Goal: Task Accomplishment & Management: Use online tool/utility

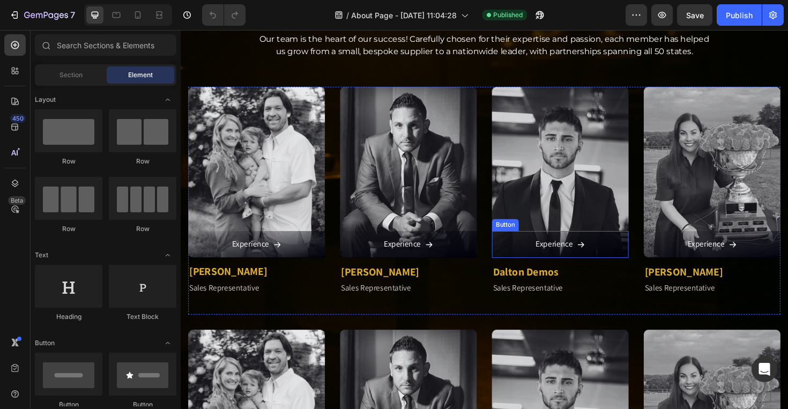
scroll to position [1124, 0]
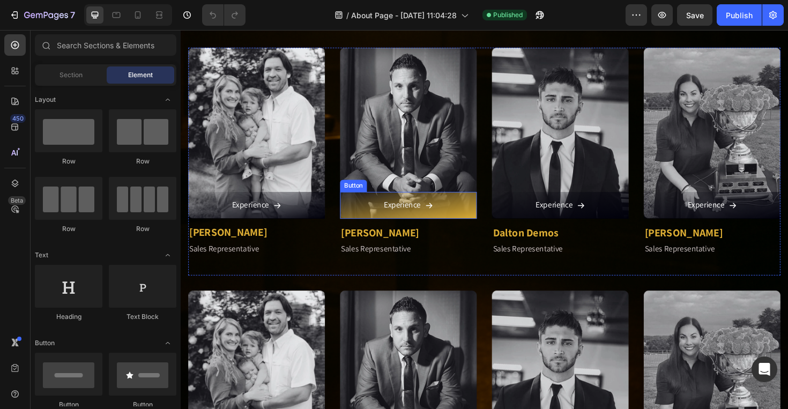
click at [433, 216] on div "Experience" at bounding box center [422, 216] width 52 height 16
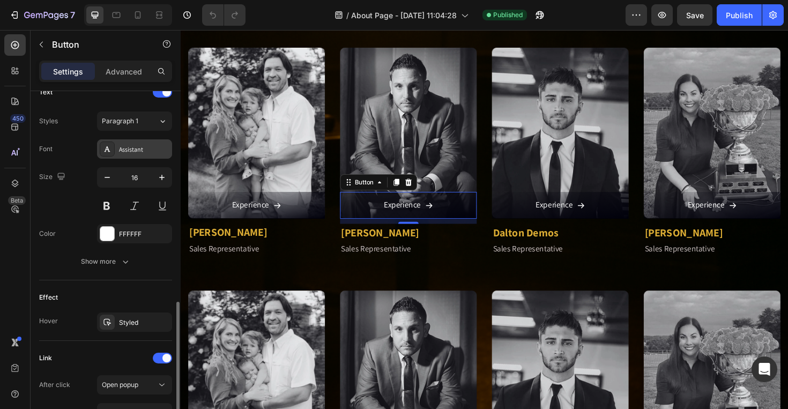
scroll to position [561, 0]
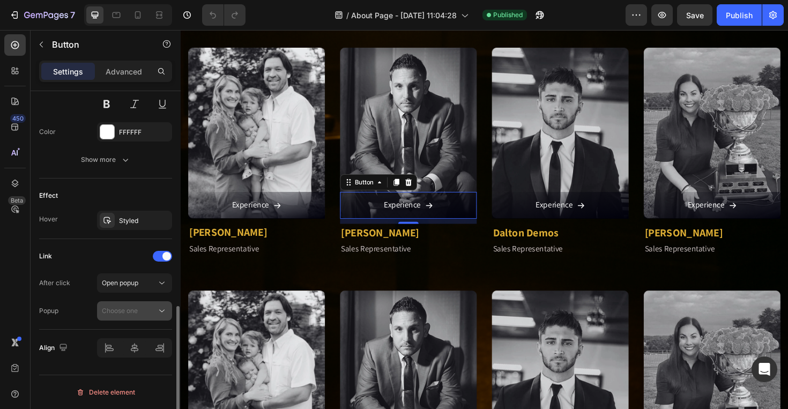
click at [129, 312] on span "Choose one" at bounding box center [120, 311] width 36 height 8
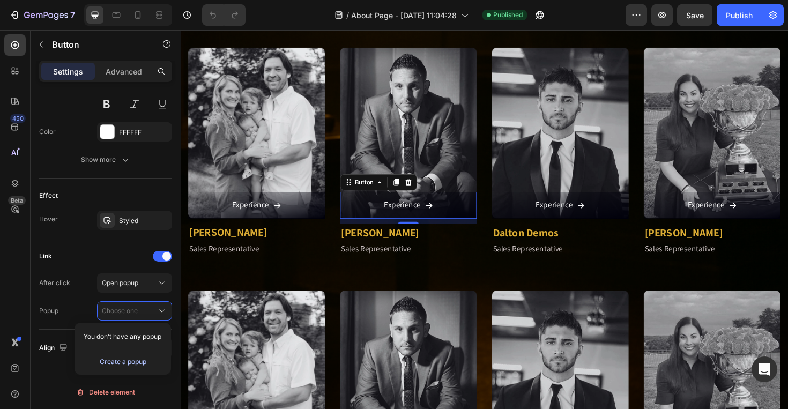
click at [139, 363] on div "Create a popup" at bounding box center [123, 362] width 47 height 10
click at [118, 337] on span "Popup 1" at bounding box center [114, 337] width 24 height 10
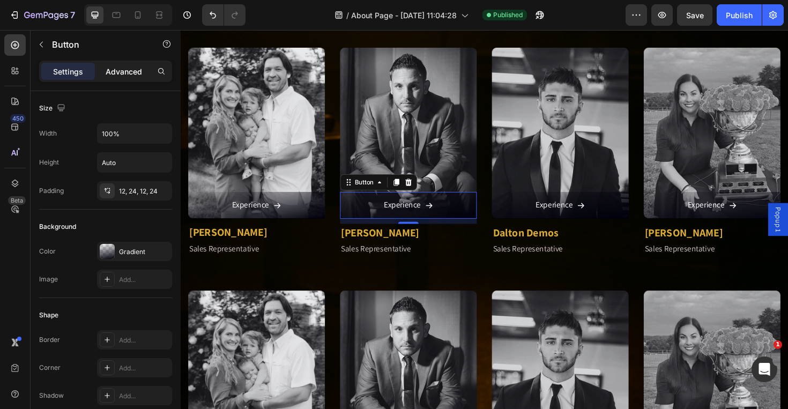
click at [132, 75] on p "Advanced" at bounding box center [124, 71] width 36 height 11
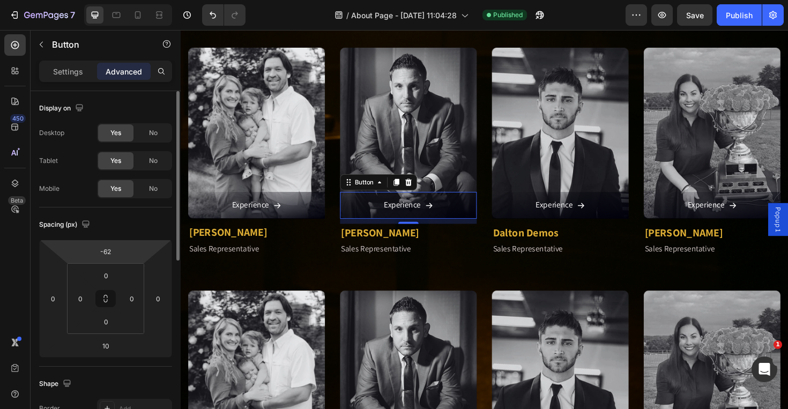
scroll to position [367, 0]
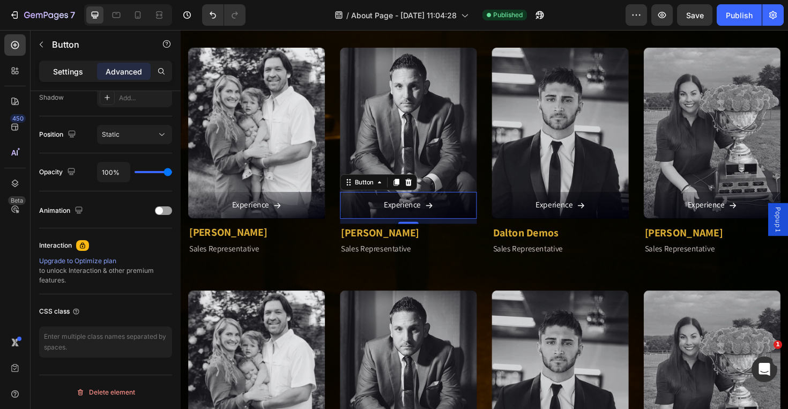
click at [69, 68] on p "Settings" at bounding box center [68, 71] width 30 height 11
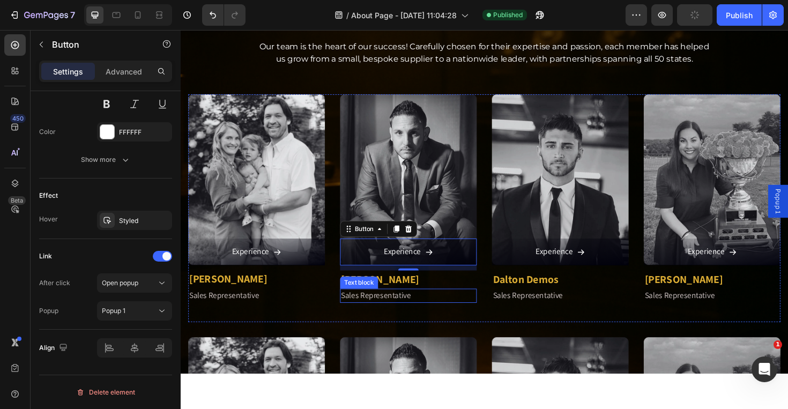
scroll to position [1038, 0]
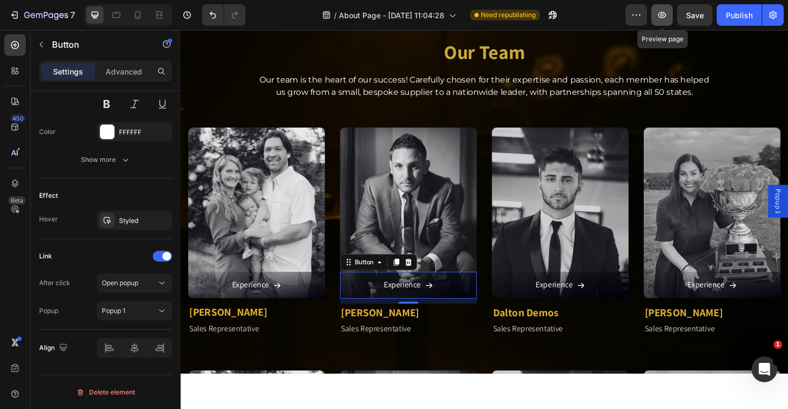
click at [661, 18] on icon "button" at bounding box center [662, 15] width 8 height 6
click at [377, 273] on div "Button" at bounding box center [375, 276] width 24 height 10
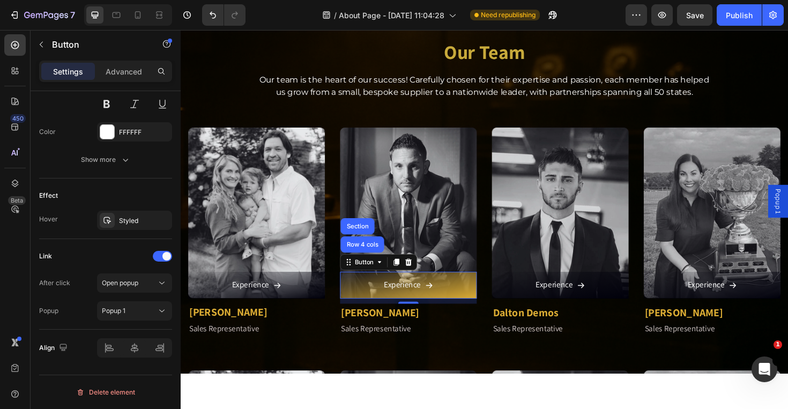
click at [440, 293] on span at bounding box center [444, 301] width 9 height 16
click at [440, 298] on icon at bounding box center [444, 300] width 9 height 9
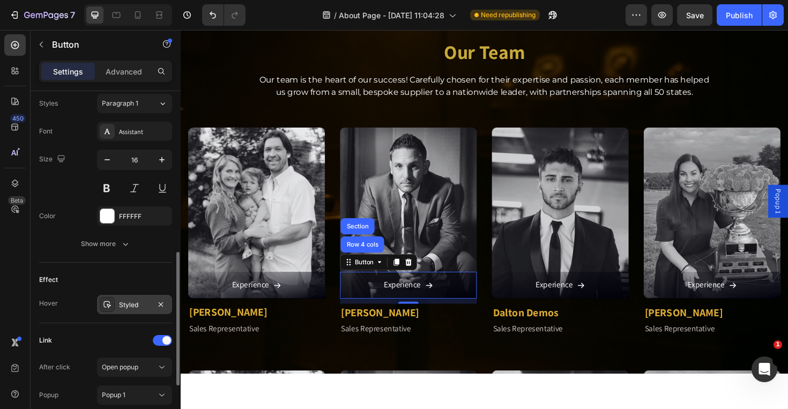
scroll to position [461, 0]
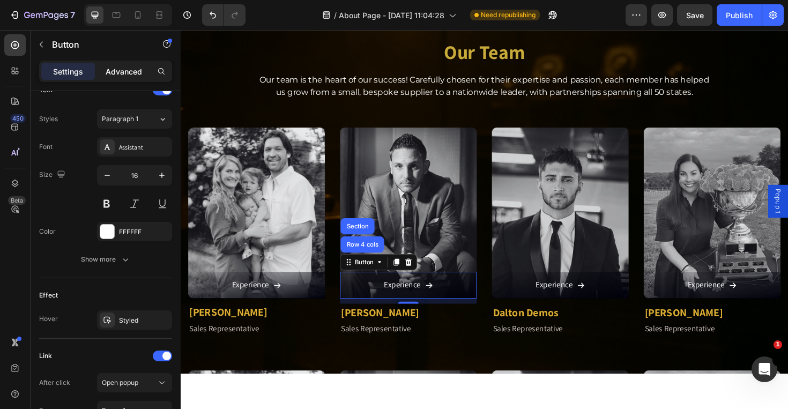
click at [140, 75] on p "Advanced" at bounding box center [124, 71] width 36 height 11
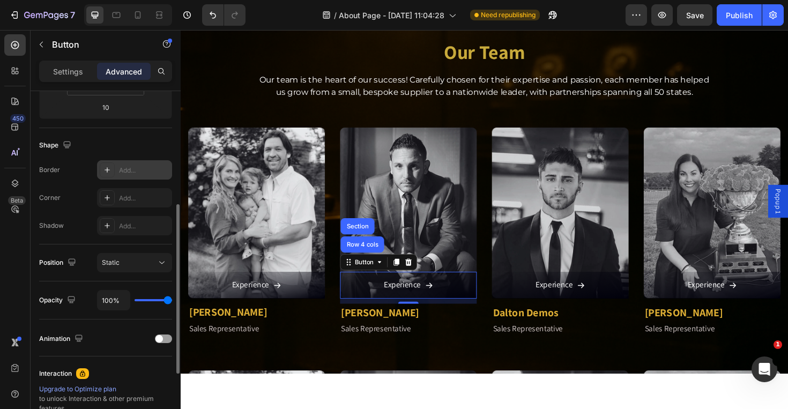
scroll to position [0, 0]
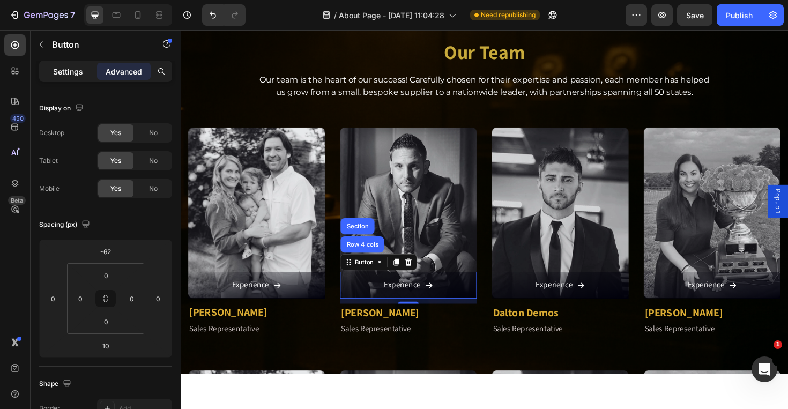
click at [77, 73] on p "Settings" at bounding box center [68, 71] width 30 height 11
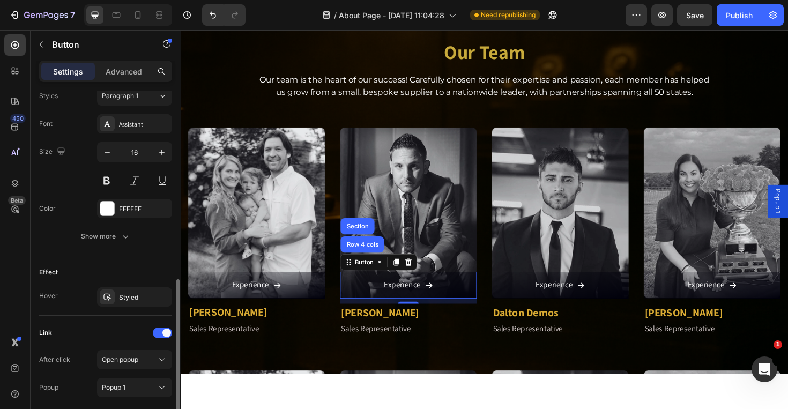
scroll to position [561, 0]
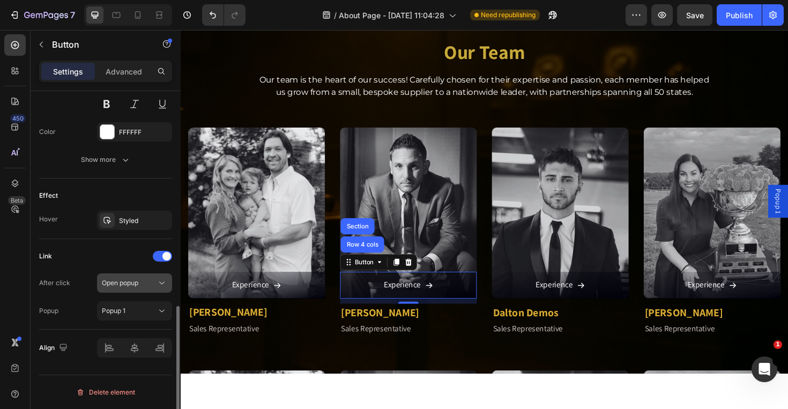
click at [134, 286] on span "Open popup" at bounding box center [120, 283] width 36 height 8
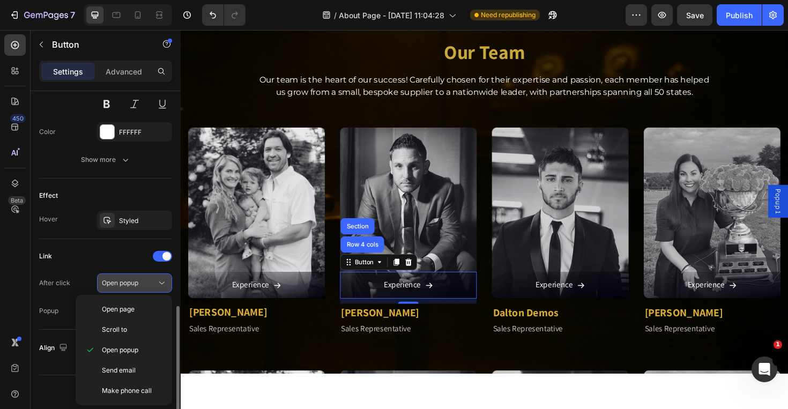
click at [134, 286] on span "Open popup" at bounding box center [120, 283] width 36 height 8
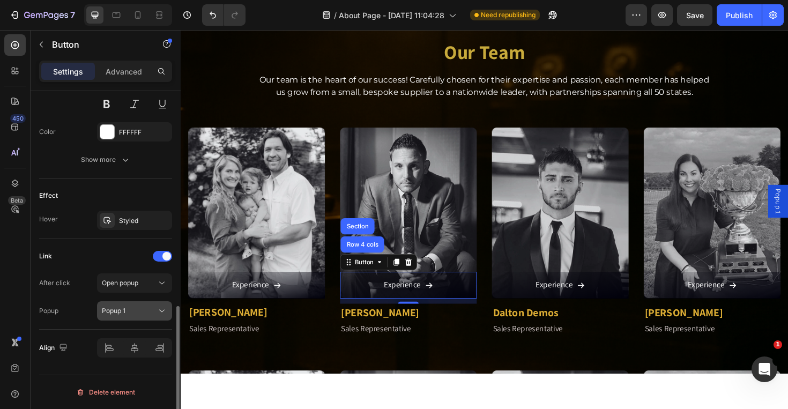
click at [123, 309] on span "Popup 1" at bounding box center [114, 311] width 24 height 8
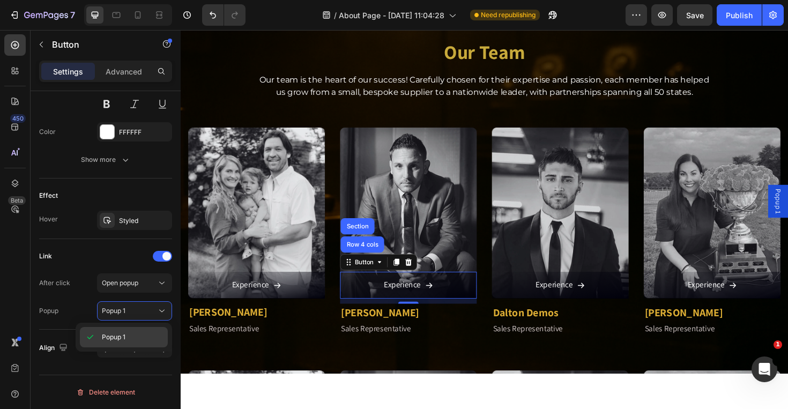
click at [103, 338] on span "Popup 1" at bounding box center [114, 337] width 24 height 10
click at [136, 72] on p "Advanced" at bounding box center [124, 71] width 36 height 11
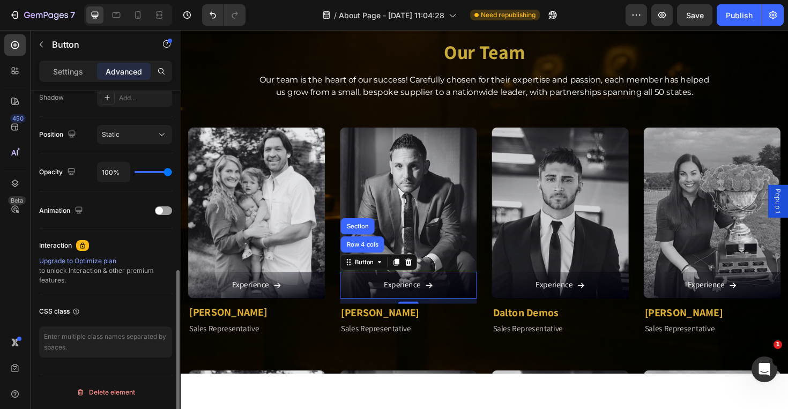
scroll to position [367, 0]
click at [78, 78] on div "Settings" at bounding box center [68, 71] width 54 height 17
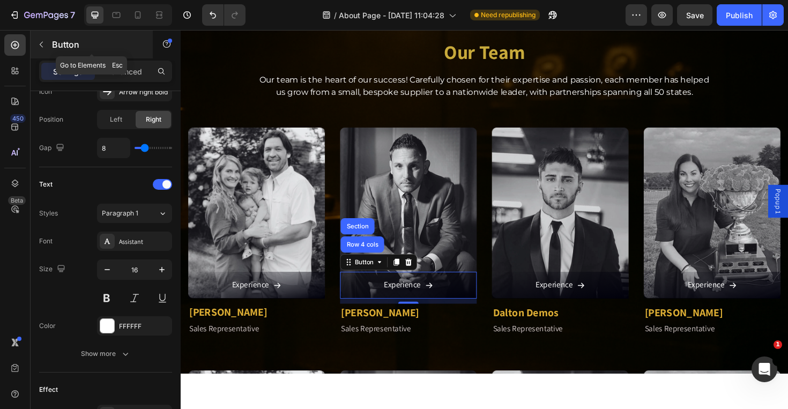
click at [66, 50] on p "Button" at bounding box center [97, 44] width 91 height 13
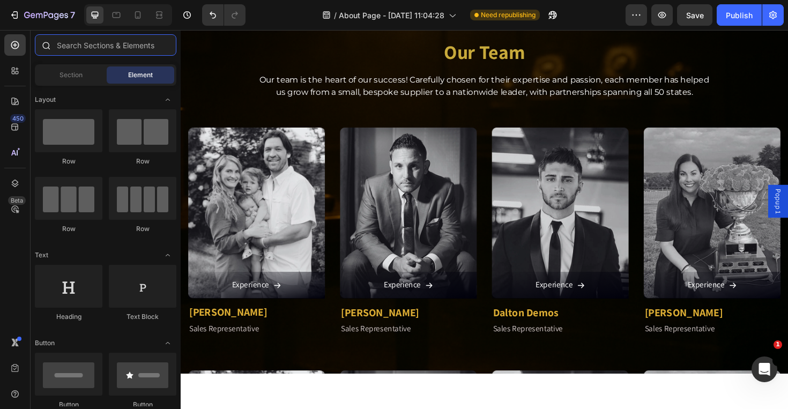
click at [123, 46] on input "text" at bounding box center [106, 44] width 142 height 21
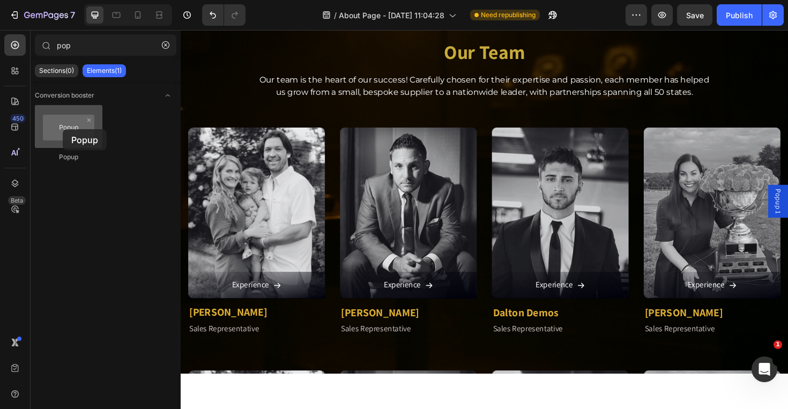
click at [63, 129] on div at bounding box center [69, 126] width 68 height 43
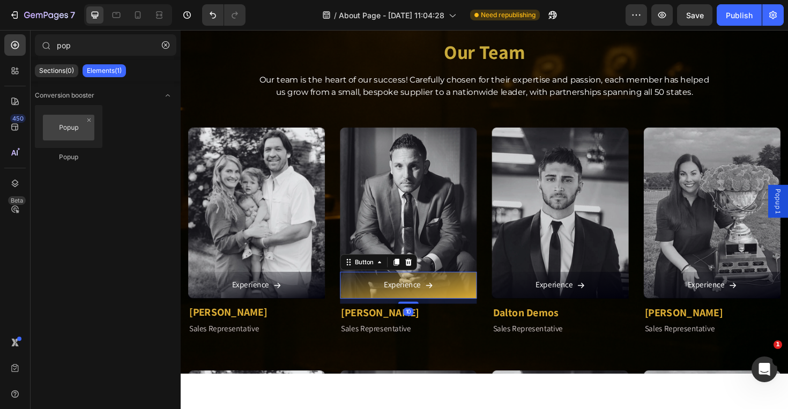
click at [459, 292] on link "Experience" at bounding box center [422, 300] width 145 height 28
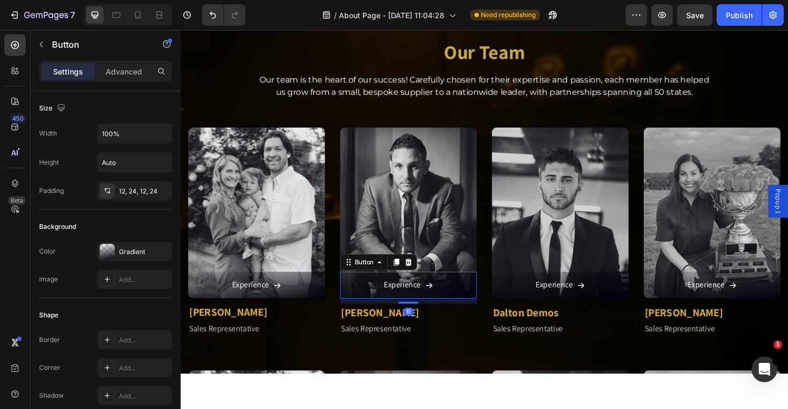
scroll to position [561, 0]
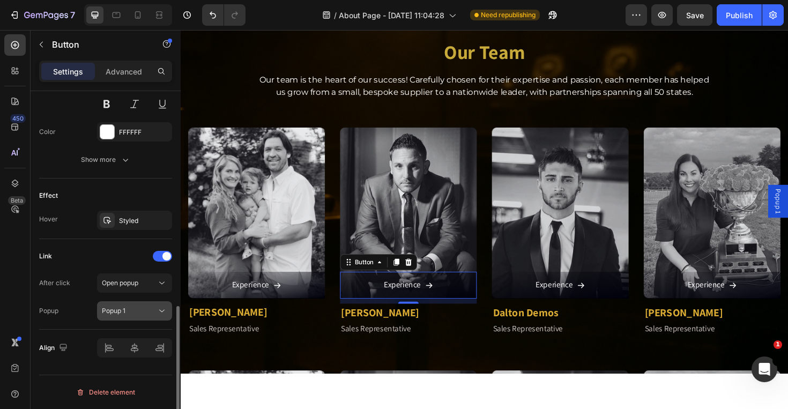
click at [132, 314] on div "Popup 1" at bounding box center [129, 311] width 55 height 10
click at [81, 299] on div "After click Open popup Popup Popup 1" at bounding box center [105, 296] width 133 height 47
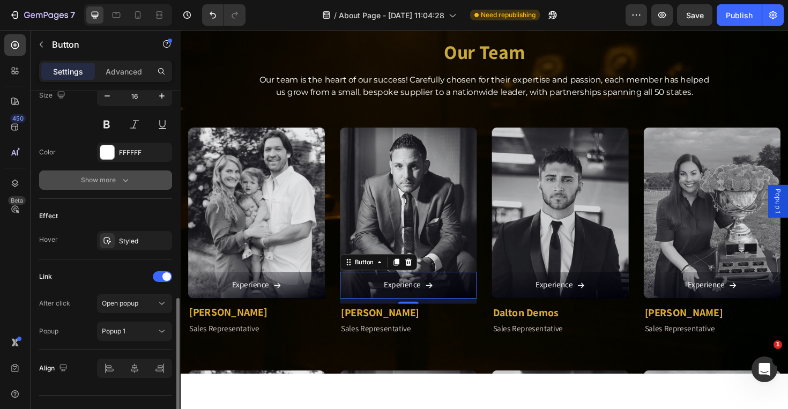
click at [127, 185] on button "Show more" at bounding box center [105, 179] width 133 height 19
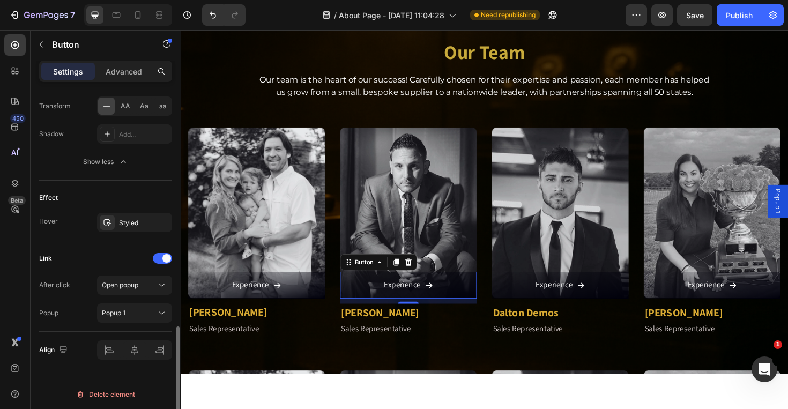
scroll to position [702, 0]
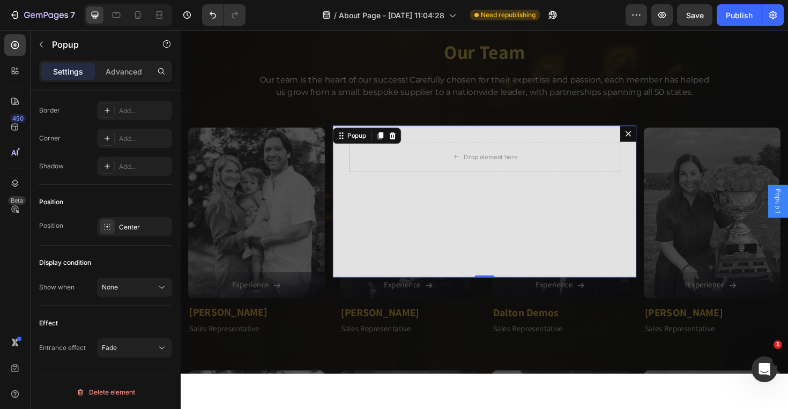
scroll to position [0, 0]
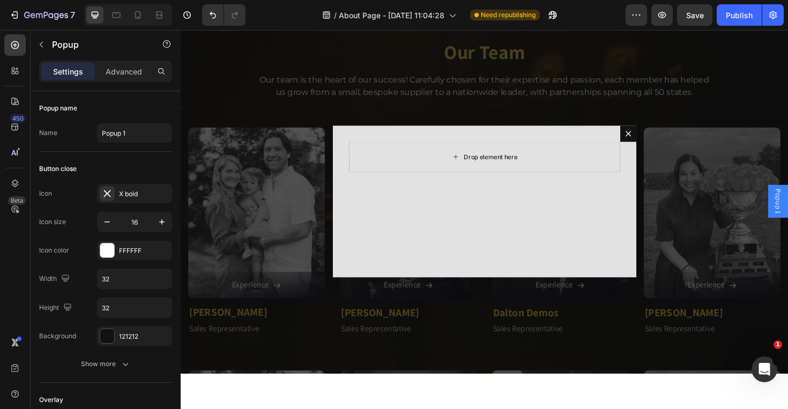
click at [487, 166] on div "Drop element here" at bounding box center [508, 164] width 57 height 9
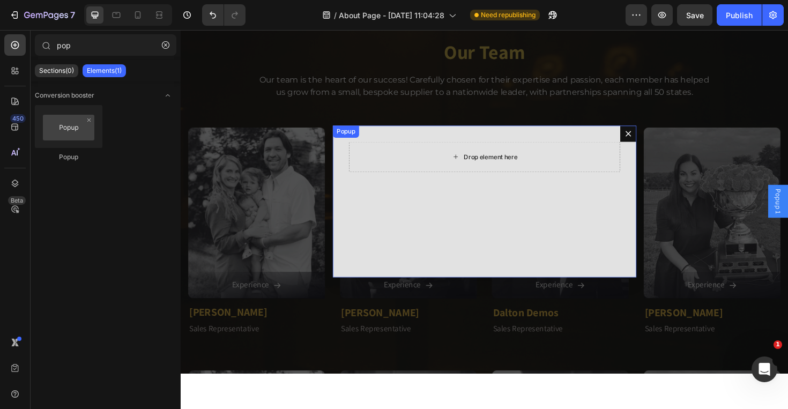
click at [477, 169] on div "Drop element here" at bounding box center [502, 164] width 87 height 17
drag, startPoint x: 91, startPoint y: 42, endPoint x: 28, endPoint y: 41, distance: 63.3
click at [28, 41] on div "450 Beta pop Sections(0) Elements(1) We couldn’t find any matches for “pop” Sug…" at bounding box center [90, 219] width 181 height 379
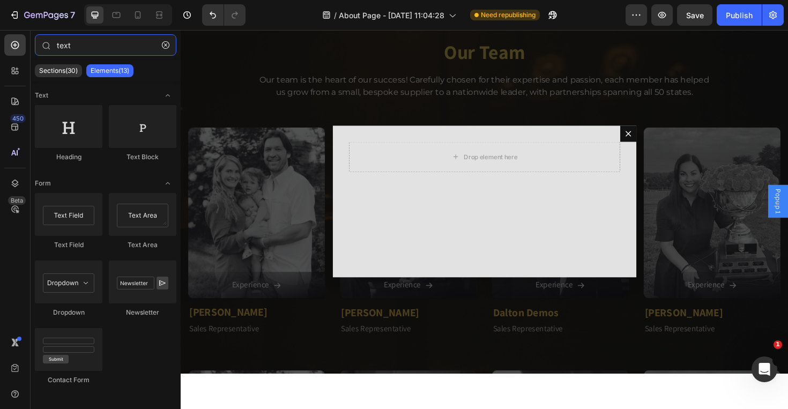
type input "text"
click at [650, 139] on icon "Dialog content" at bounding box center [654, 140] width 9 height 9
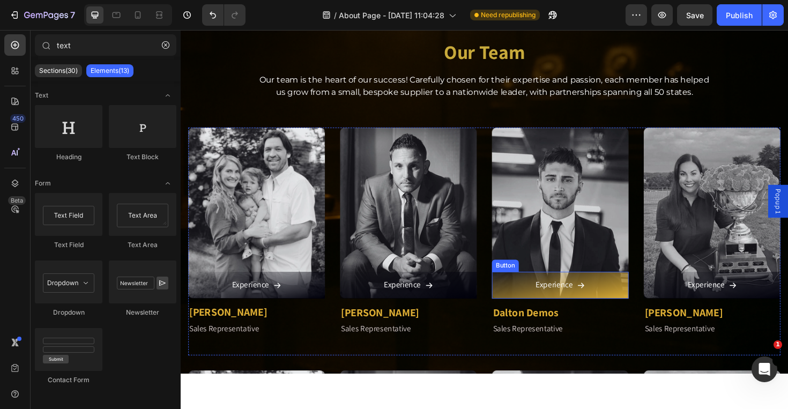
click at [532, 299] on link "Experience" at bounding box center [582, 300] width 145 height 28
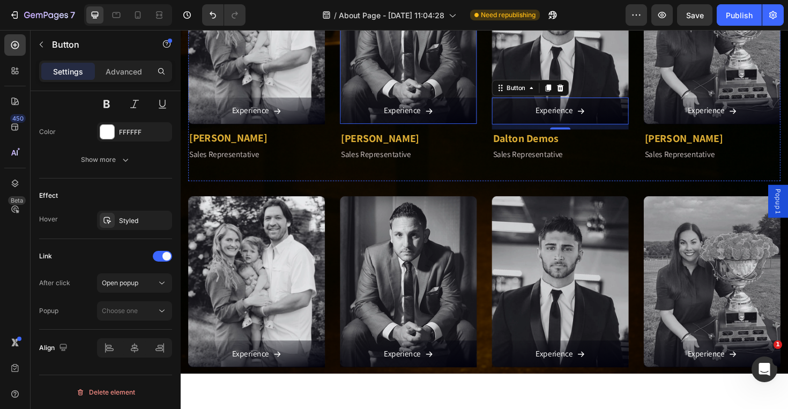
scroll to position [1245, 0]
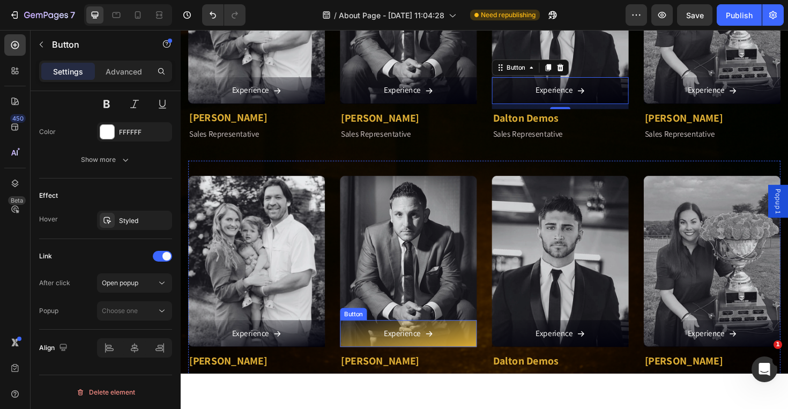
click at [433, 344] on div "Experience" at bounding box center [422, 352] width 52 height 16
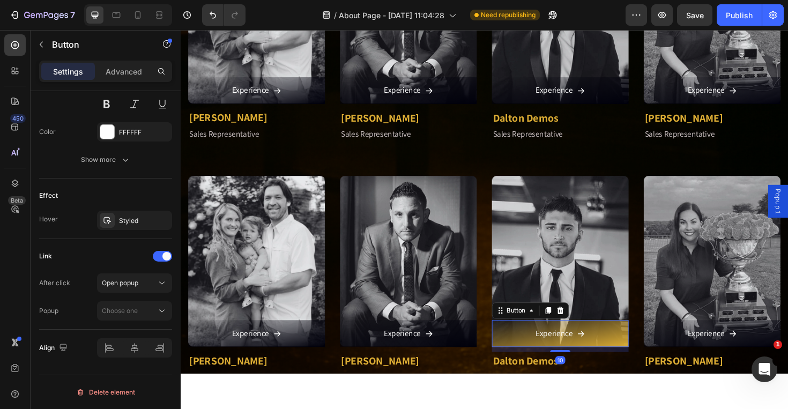
click at [619, 348] on link "Experience" at bounding box center [582, 351] width 145 height 28
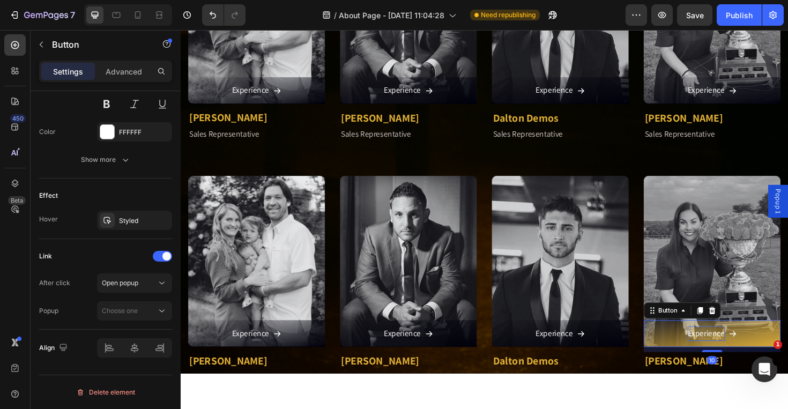
click at [718, 345] on p "Experience" at bounding box center [737, 352] width 39 height 16
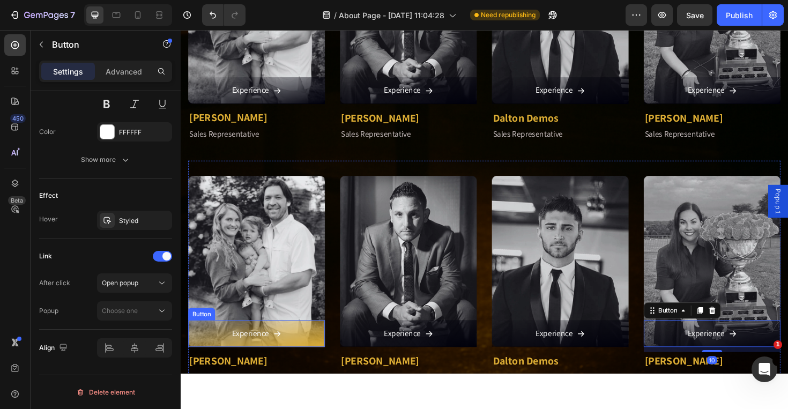
click at [288, 345] on link "Experience" at bounding box center [261, 351] width 145 height 28
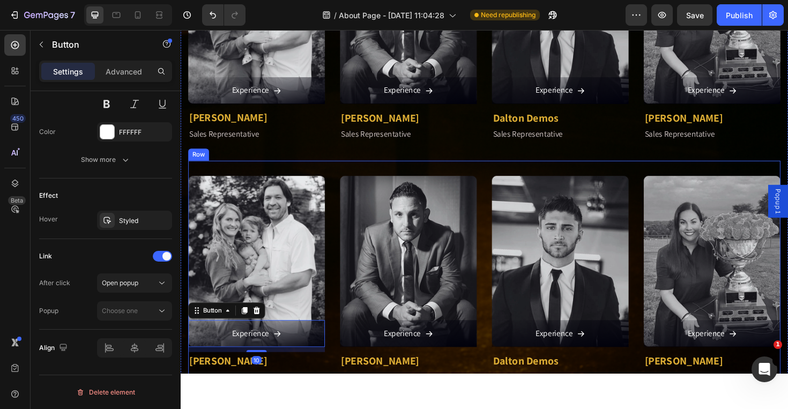
scroll to position [1149, 0]
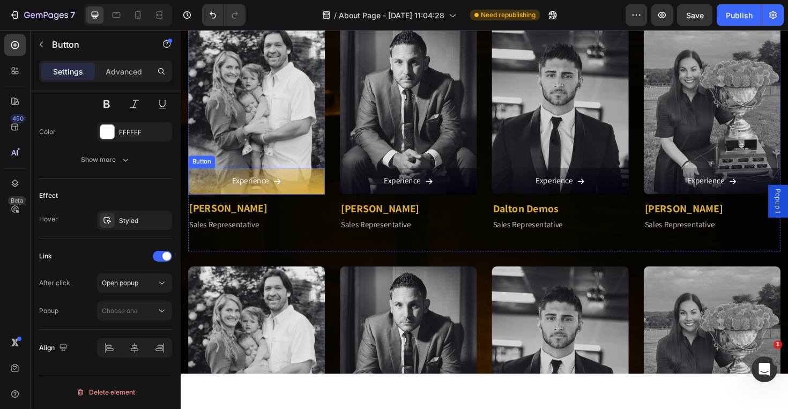
click at [274, 197] on link "Experience" at bounding box center [261, 190] width 145 height 28
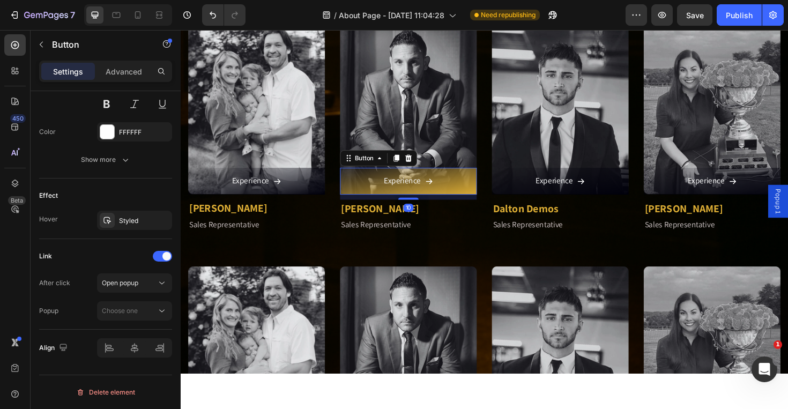
click at [359, 191] on link "Experience" at bounding box center [422, 190] width 145 height 28
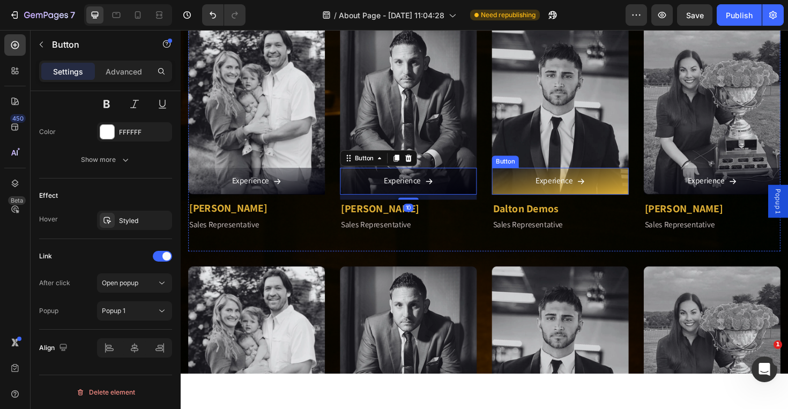
click at [539, 191] on link "Experience" at bounding box center [582, 190] width 145 height 28
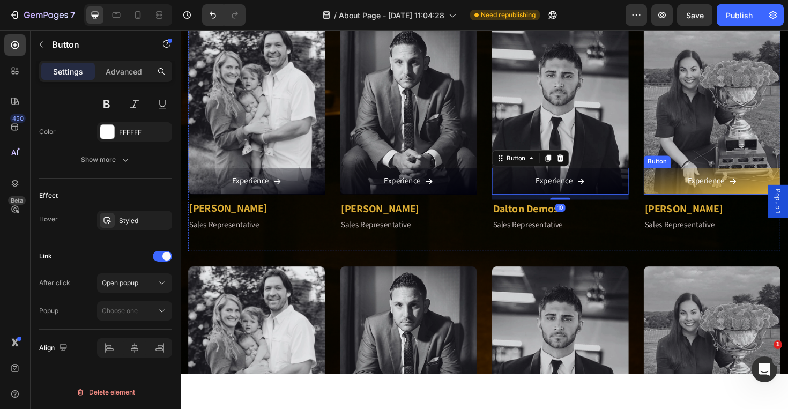
click at [700, 183] on link "Experience" at bounding box center [743, 190] width 145 height 28
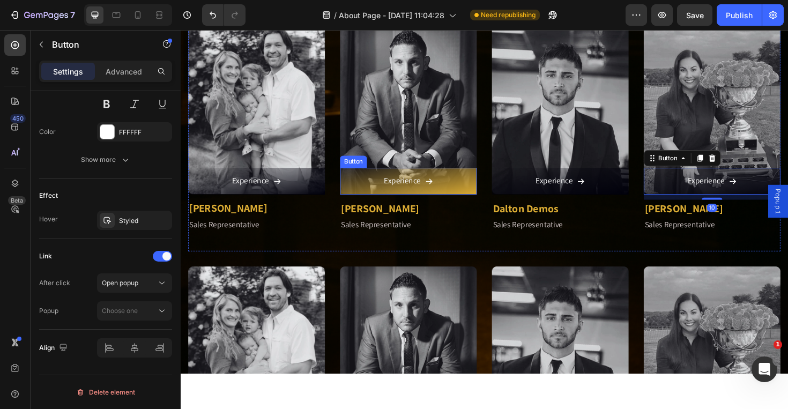
click at [364, 184] on link "Experience" at bounding box center [422, 190] width 145 height 28
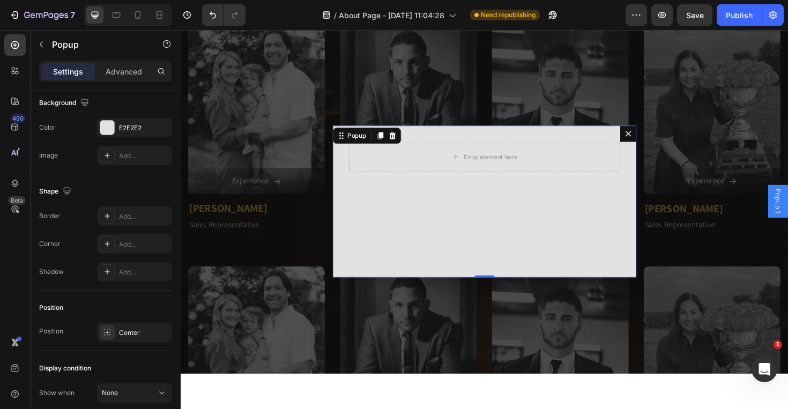
scroll to position [0, 0]
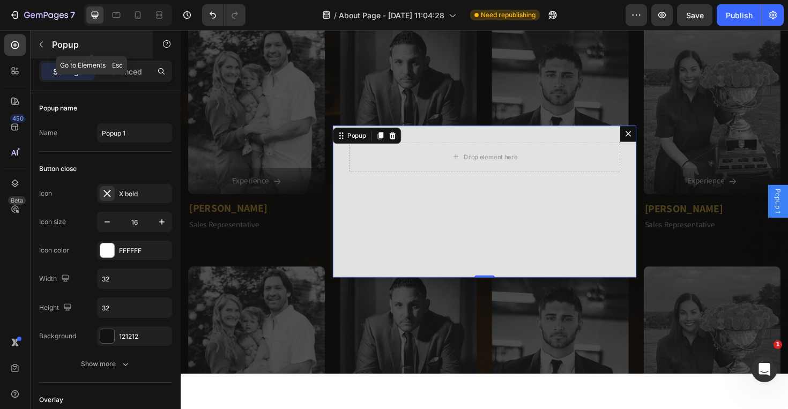
click at [47, 42] on button "button" at bounding box center [41, 44] width 17 height 17
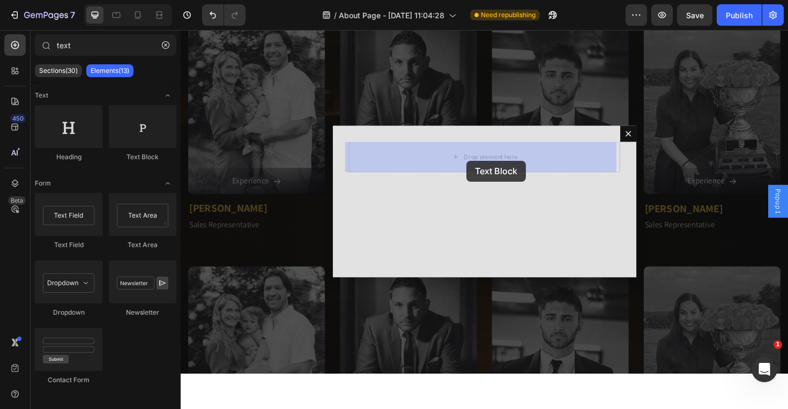
drag, startPoint x: 303, startPoint y: 161, endPoint x: 484, endPoint y: 168, distance: 180.3
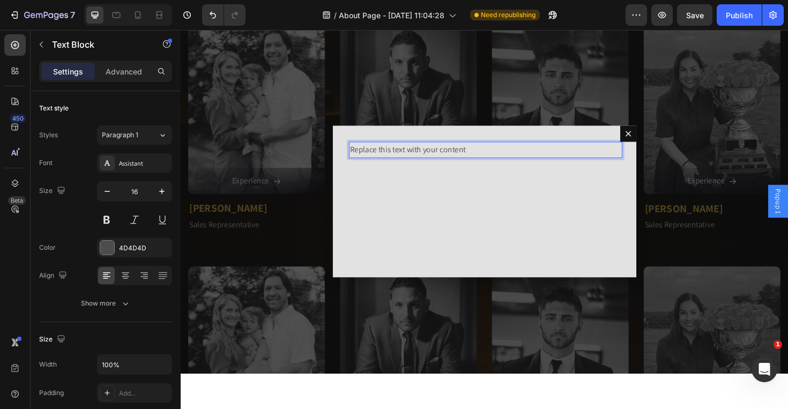
click at [475, 158] on div "Replace this text with your content" at bounding box center [502, 157] width 287 height 18
click at [475, 158] on p "Replace this text with your content" at bounding box center [502, 158] width 285 height 16
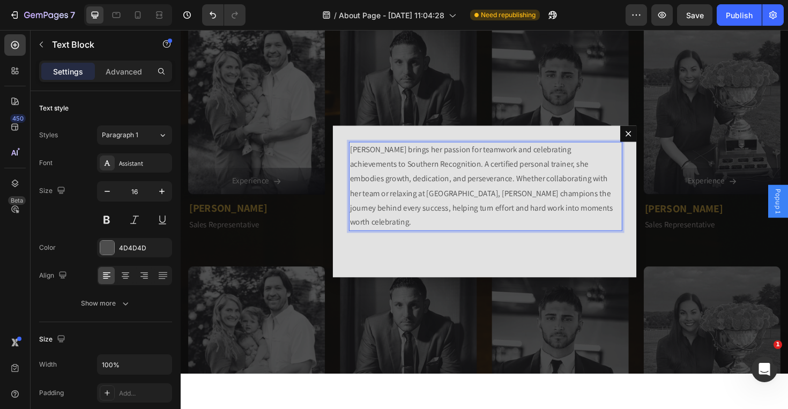
click at [555, 217] on p "[PERSON_NAME] brings her passion for teamwork and celebrating achievements to S…" at bounding box center [502, 196] width 285 height 93
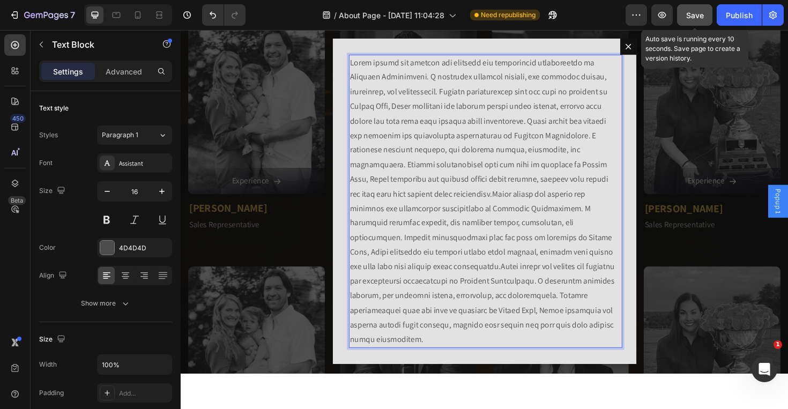
click at [692, 17] on span "Save" at bounding box center [695, 15] width 18 height 9
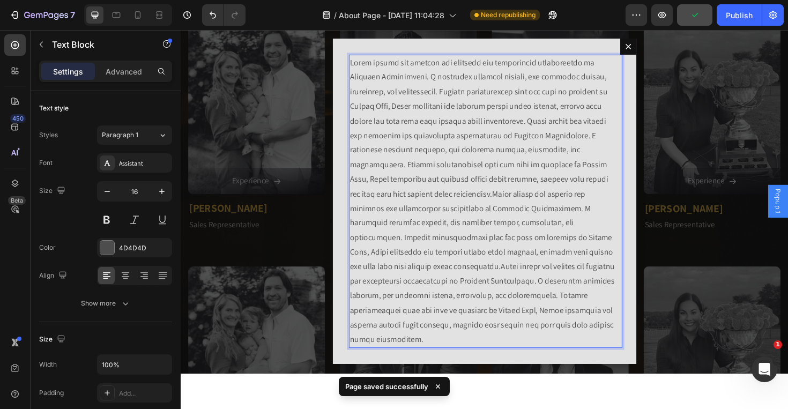
click at [435, 352] on p "Rich Text Editor. Editing area: main" at bounding box center [502, 211] width 285 height 309
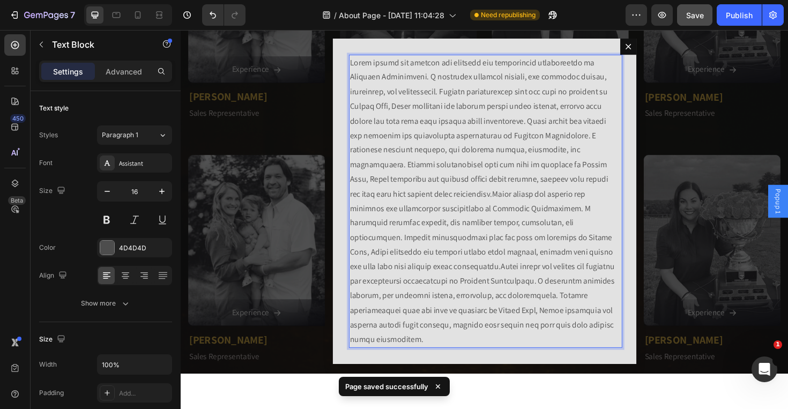
scroll to position [1437, 0]
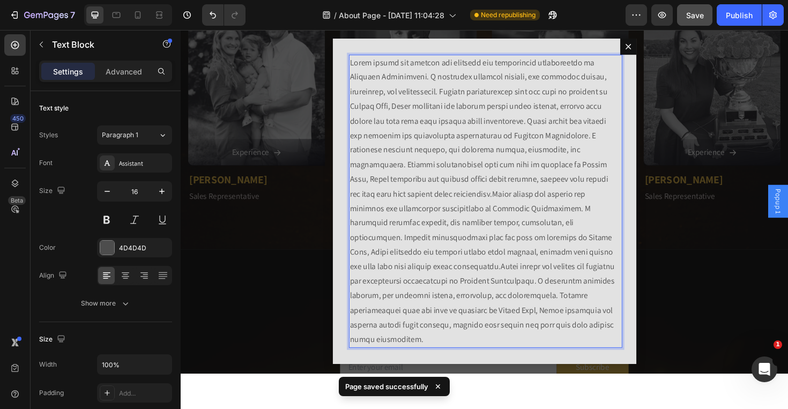
click at [462, 274] on p "Rich Text Editor. Editing area: main" at bounding box center [502, 211] width 285 height 309
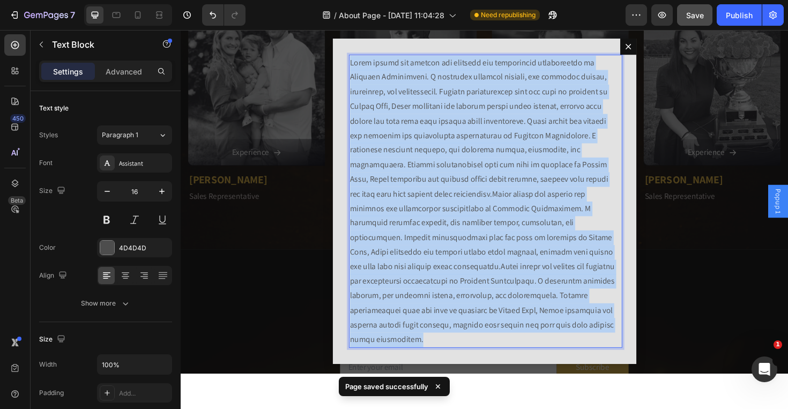
click at [462, 274] on p "Rich Text Editor. Editing area: main" at bounding box center [502, 211] width 285 height 309
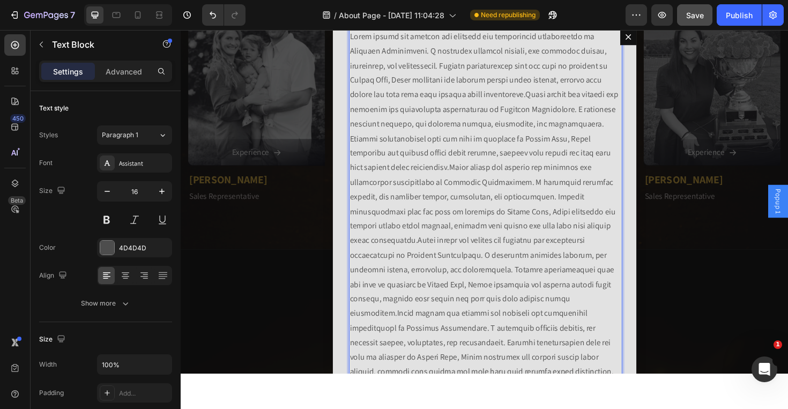
scroll to position [27, 0]
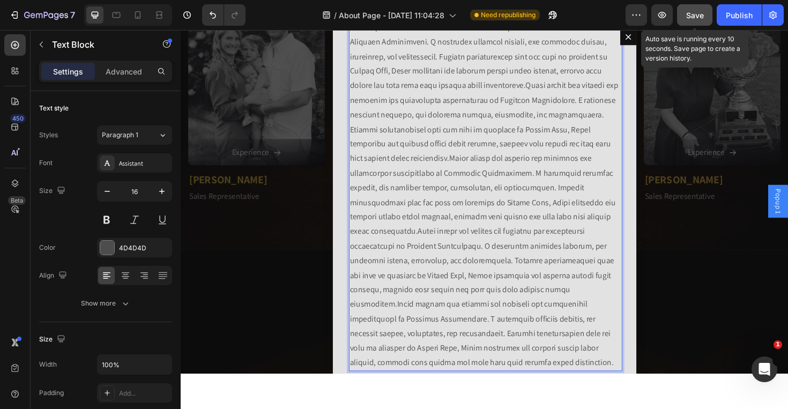
click at [697, 17] on span "Save" at bounding box center [695, 15] width 18 height 9
click at [497, 210] on p "Rich Text Editor. Editing area: main" at bounding box center [502, 205] width 285 height 370
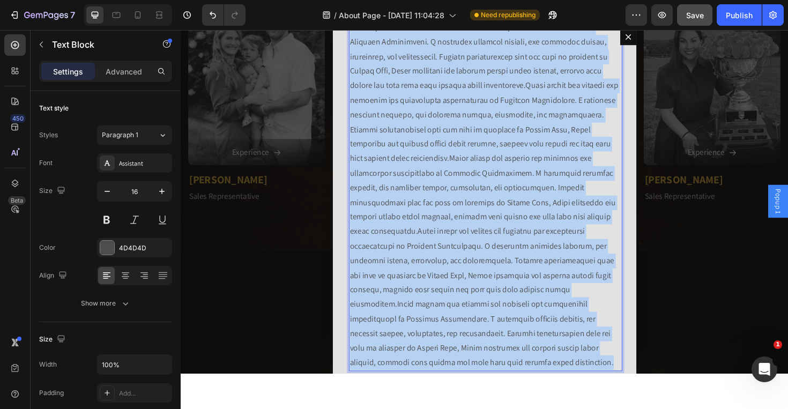
click at [497, 210] on p "Rich Text Editor. Editing area: main" at bounding box center [502, 205] width 285 height 370
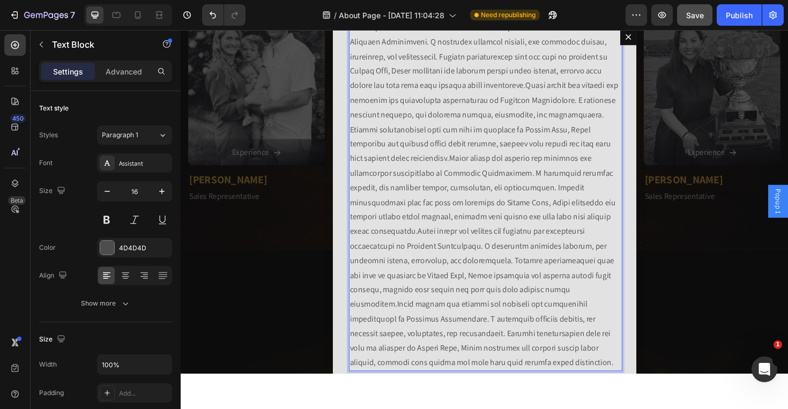
scroll to position [0, 0]
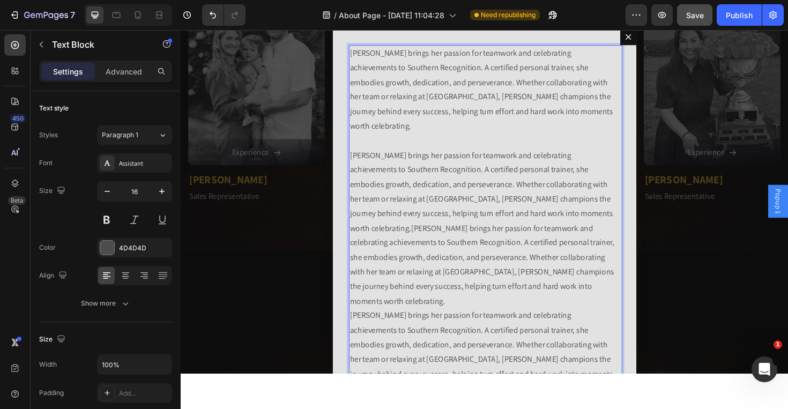
click at [442, 291] on p "[PERSON_NAME] brings her passion for teamwork and celebrating achievements to S…" at bounding box center [502, 232] width 285 height 370
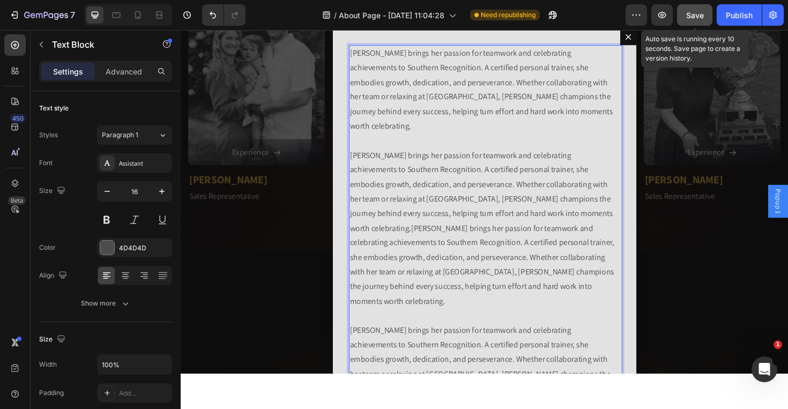
click at [687, 13] on span "Save" at bounding box center [695, 15] width 18 height 9
click at [432, 217] on p "[PERSON_NAME] brings her passion for teamwork and celebrating achievements to S…" at bounding box center [502, 240] width 285 height 386
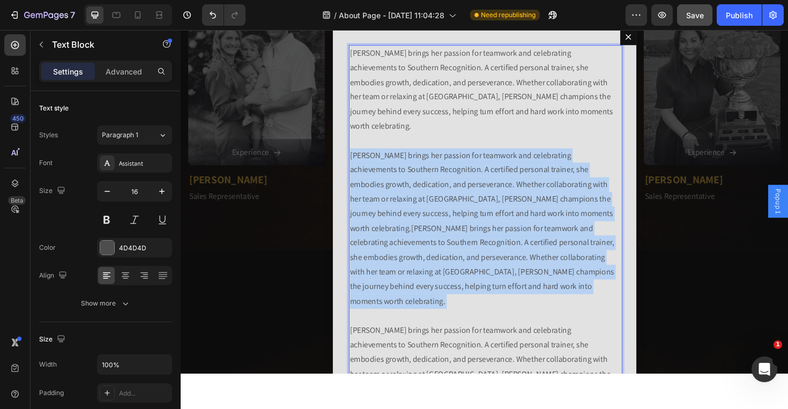
click at [432, 217] on p "[PERSON_NAME] brings her passion for teamwork and celebrating achievements to S…" at bounding box center [502, 240] width 285 height 386
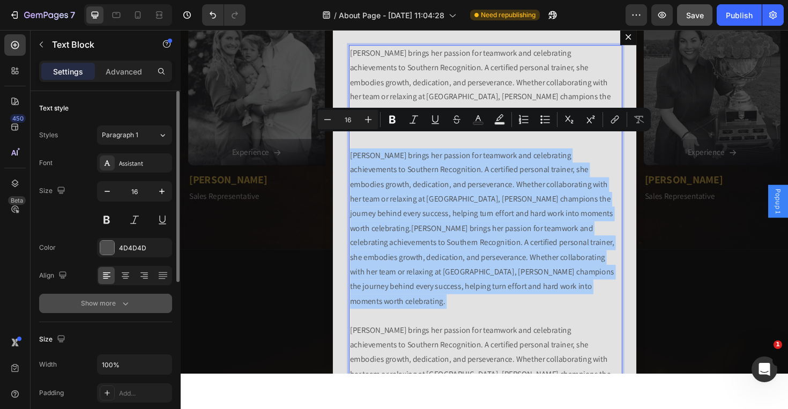
click at [128, 301] on icon "button" at bounding box center [125, 303] width 11 height 11
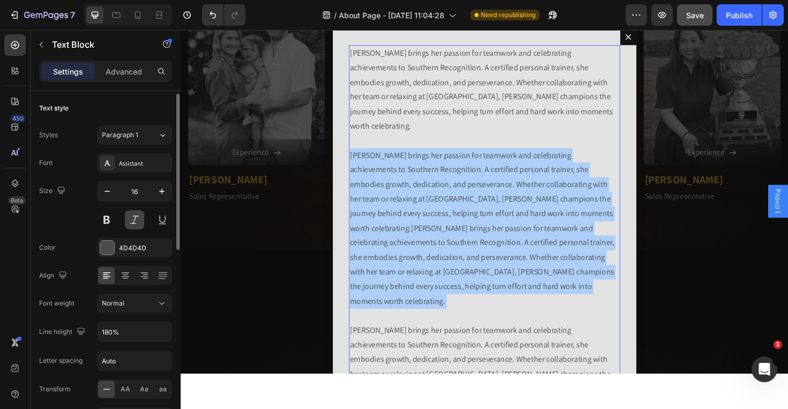
scroll to position [79, 0]
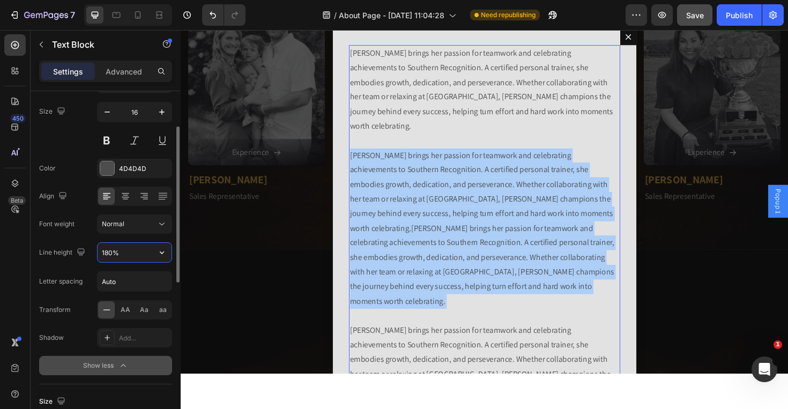
click at [136, 251] on input "180%" at bounding box center [135, 252] width 74 height 19
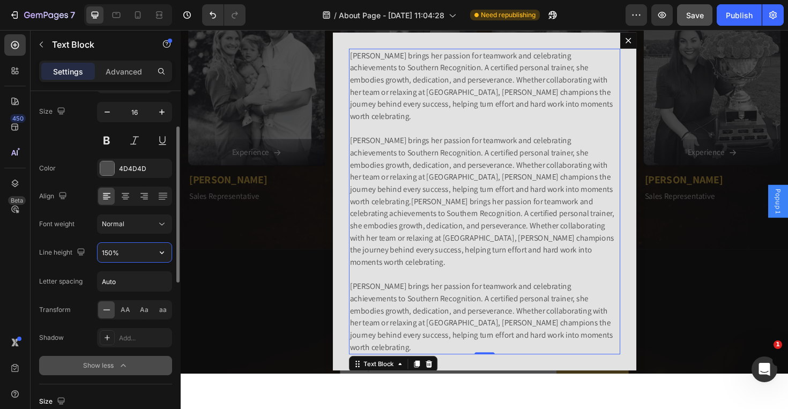
type input "150%"
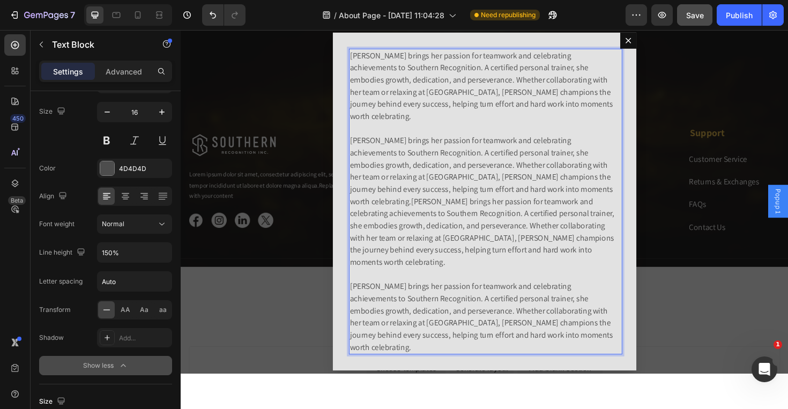
scroll to position [1727, 0]
click at [525, 236] on p "[PERSON_NAME] brings her passion for teamwork and celebrating achievements to S…" at bounding box center [502, 212] width 285 height 322
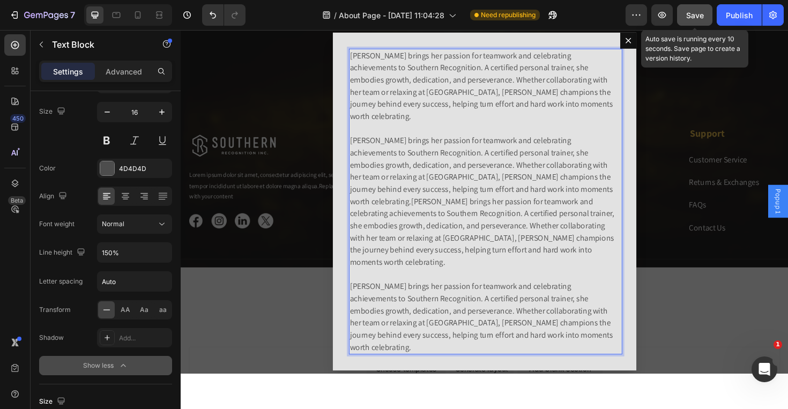
click at [694, 10] on div "Save" at bounding box center [695, 15] width 18 height 11
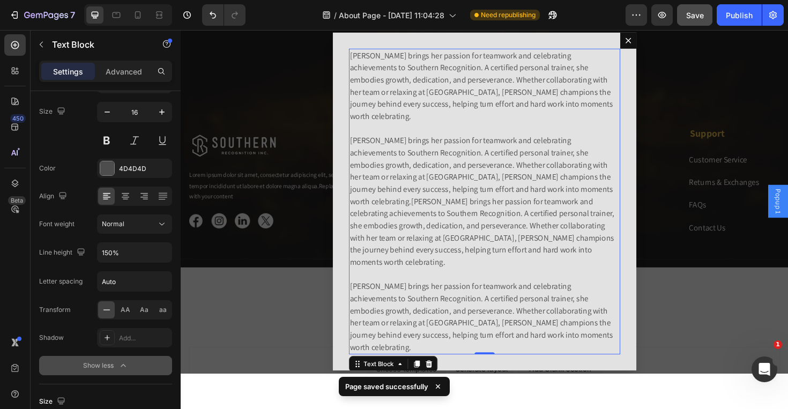
scroll to position [0, 0]
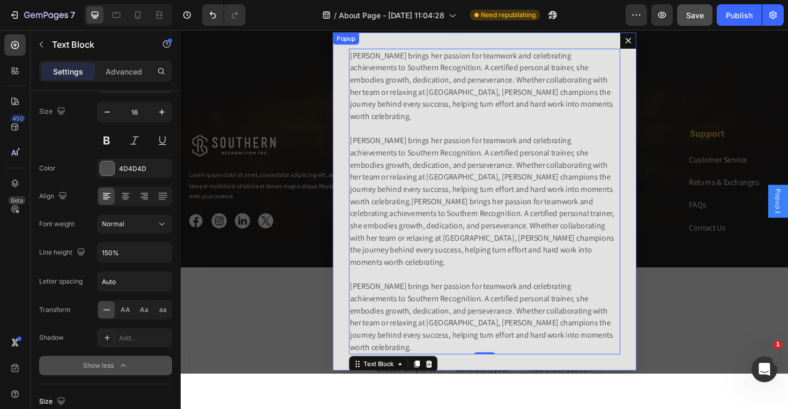
click at [643, 203] on div "[PERSON_NAME] brings her passion for teamwork and celebrating achievements to S…" at bounding box center [502, 212] width 322 height 358
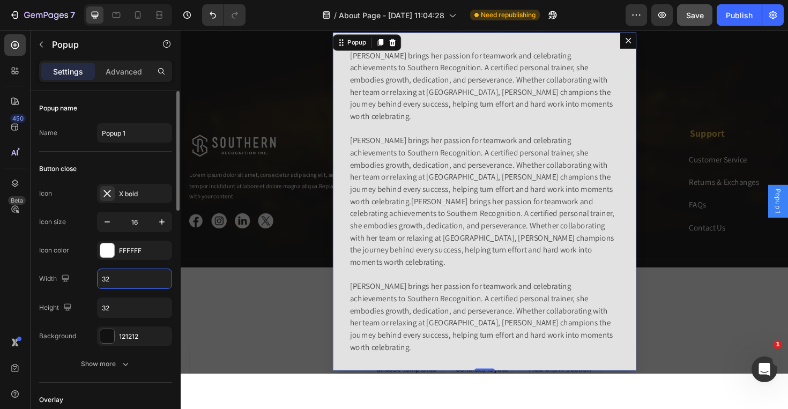
drag, startPoint x: 123, startPoint y: 280, endPoint x: 100, endPoint y: 278, distance: 23.1
click at [100, 278] on input "32" at bounding box center [135, 278] width 74 height 19
drag, startPoint x: 123, startPoint y: 280, endPoint x: 92, endPoint y: 276, distance: 31.9
click at [93, 276] on div "Width 32" at bounding box center [105, 279] width 133 height 20
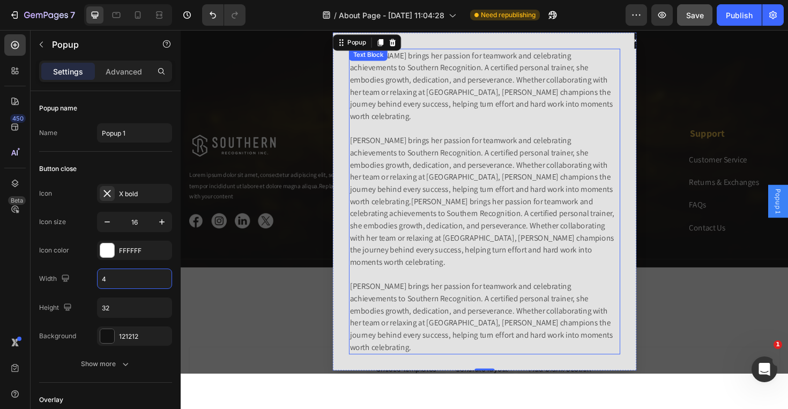
type input "40"
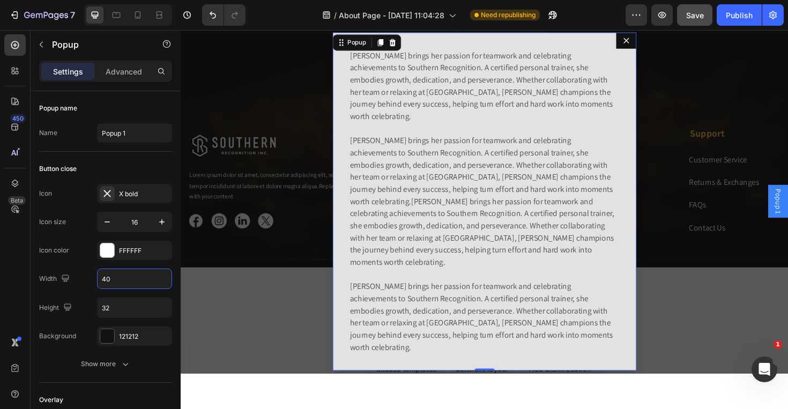
click at [708, 283] on div "Backdrop" at bounding box center [502, 211] width 643 height 365
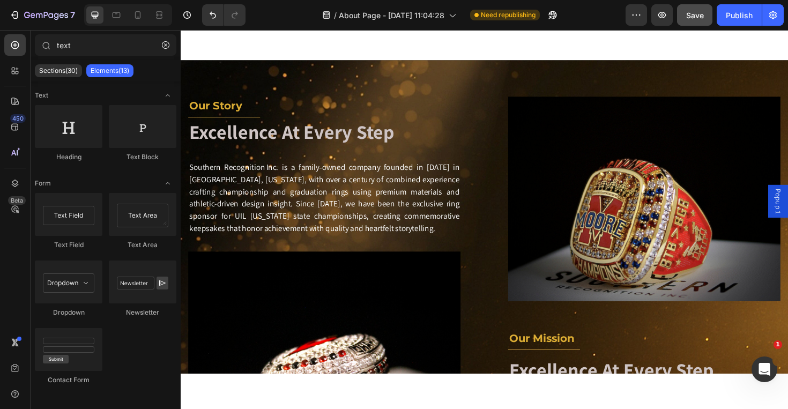
scroll to position [77, 0]
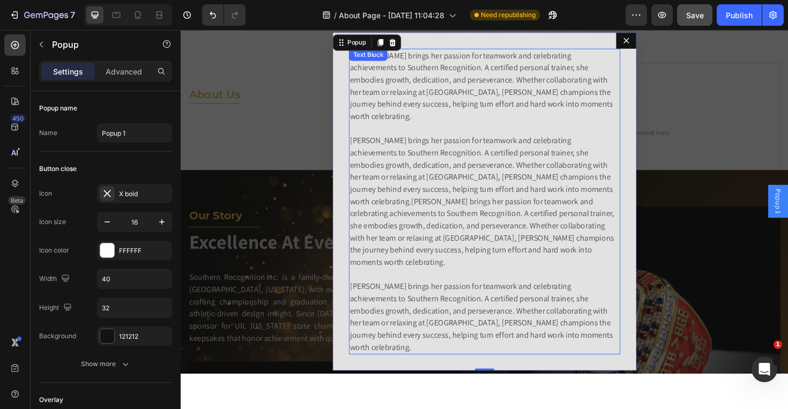
click at [434, 202] on p "[PERSON_NAME] brings her passion for teamwork and celebrating achievements to S…" at bounding box center [502, 212] width 285 height 322
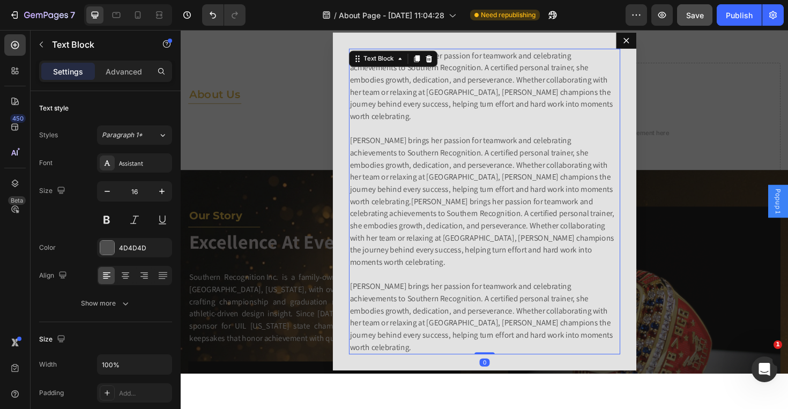
click at [434, 202] on p "[PERSON_NAME] brings her passion for teamwork and celebrating achievements to S…" at bounding box center [502, 212] width 285 height 322
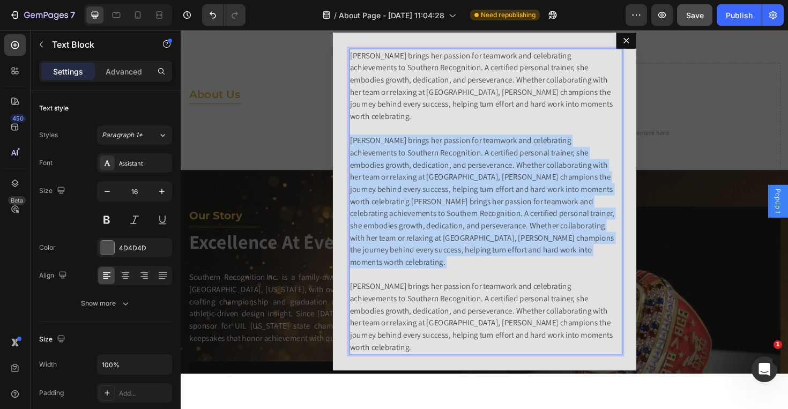
click at [434, 202] on p "[PERSON_NAME] brings her passion for teamwork and celebrating achievements to S…" at bounding box center [502, 212] width 285 height 322
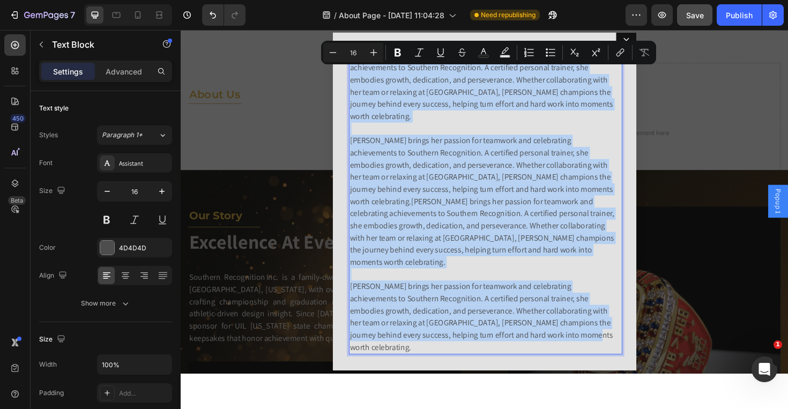
copy p "[PERSON_NAME] brings her passion for teamwork and celebrating achievements to S…"
click at [620, 307] on p "[PERSON_NAME] brings her passion for teamwork and celebrating achievements to S…" at bounding box center [502, 212] width 285 height 322
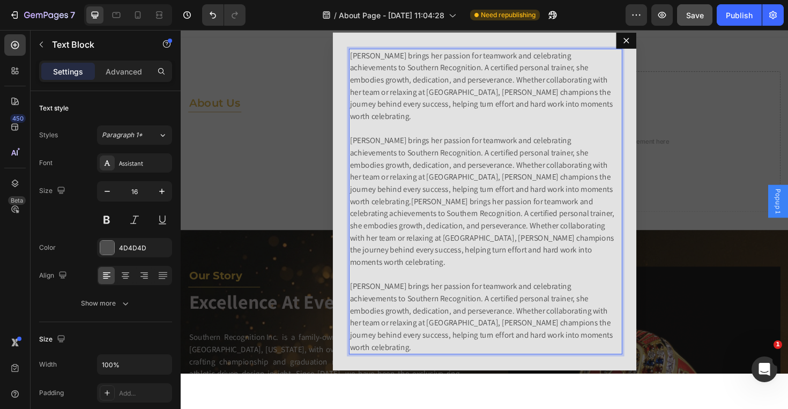
scroll to position [13, 0]
click at [548, 237] on p "[PERSON_NAME] brings her passion for teamwork and celebrating achievements to S…" at bounding box center [502, 212] width 285 height 322
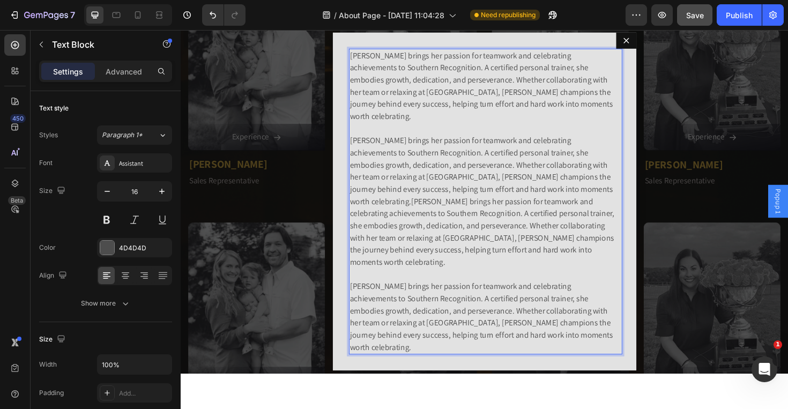
scroll to position [1195, 0]
click at [648, 46] on icon "Dialog content" at bounding box center [652, 41] width 9 height 9
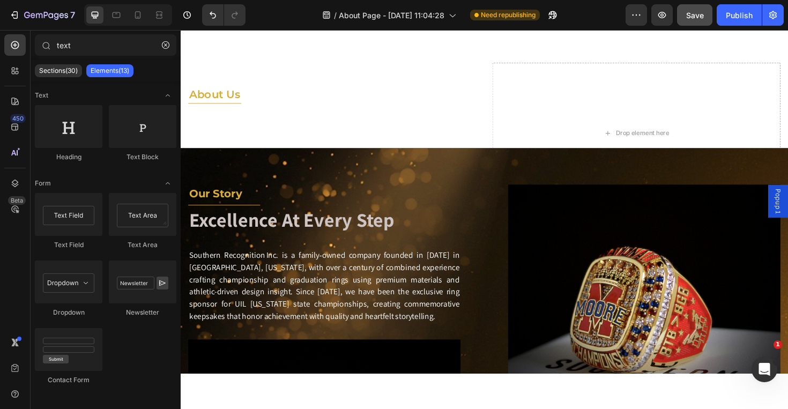
scroll to position [0, 0]
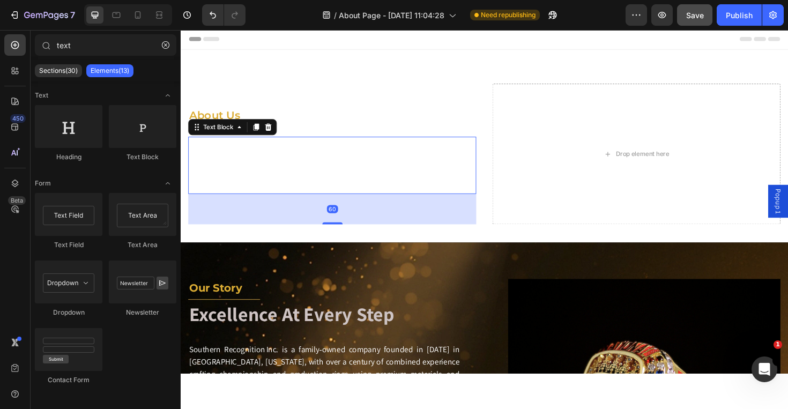
click at [333, 160] on p "champions to our core, crafted to our core" at bounding box center [341, 173] width 303 height 58
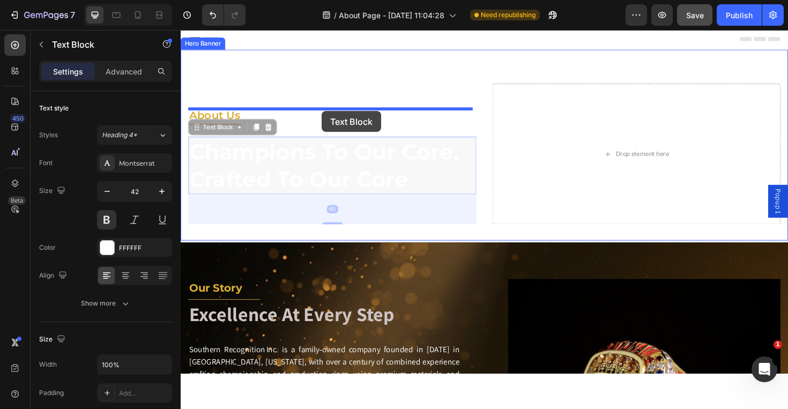
drag, startPoint x: 332, startPoint y: 160, endPoint x: 330, endPoint y: 116, distance: 44.5
